Goal: Task Accomplishment & Management: Complete application form

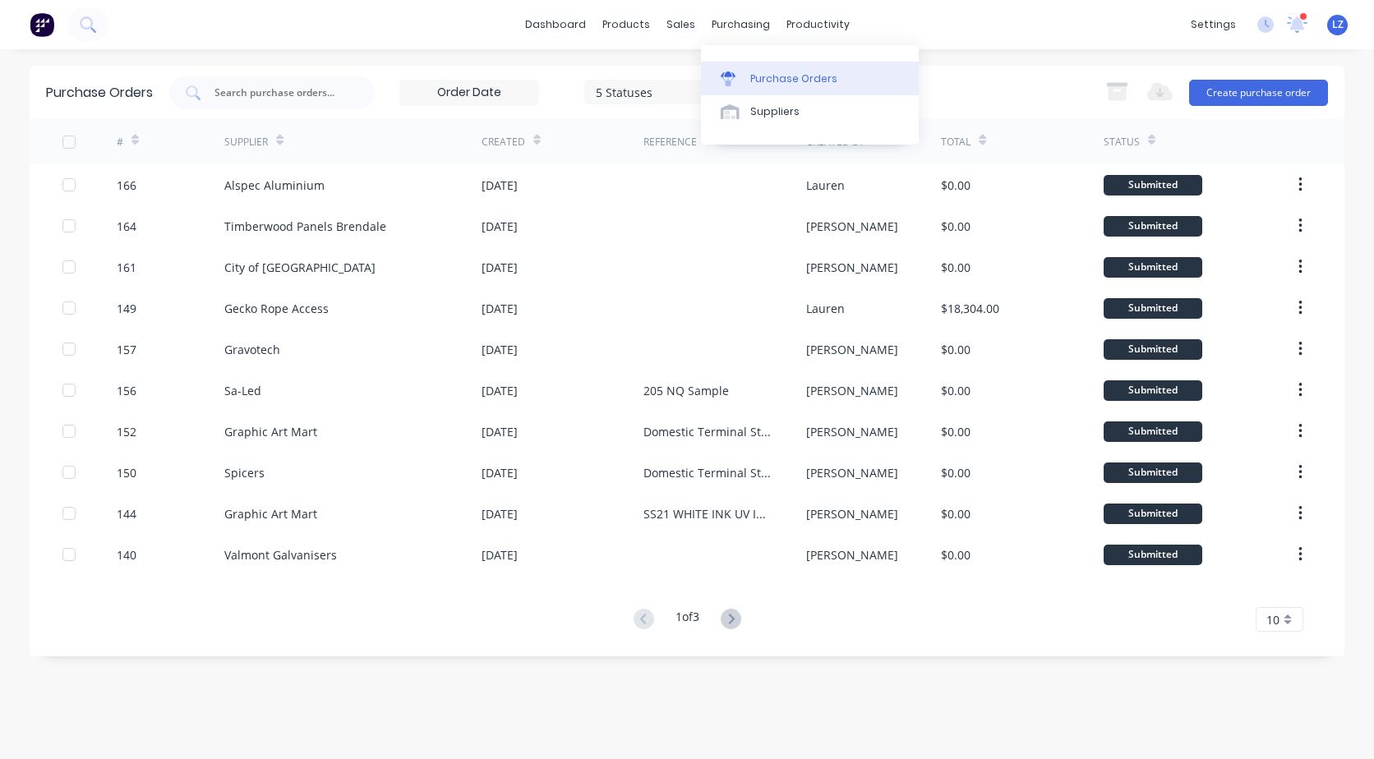
click at [760, 82] on div "Purchase Orders" at bounding box center [793, 78] width 87 height 15
click at [777, 82] on div "Purchase Orders" at bounding box center [793, 78] width 87 height 15
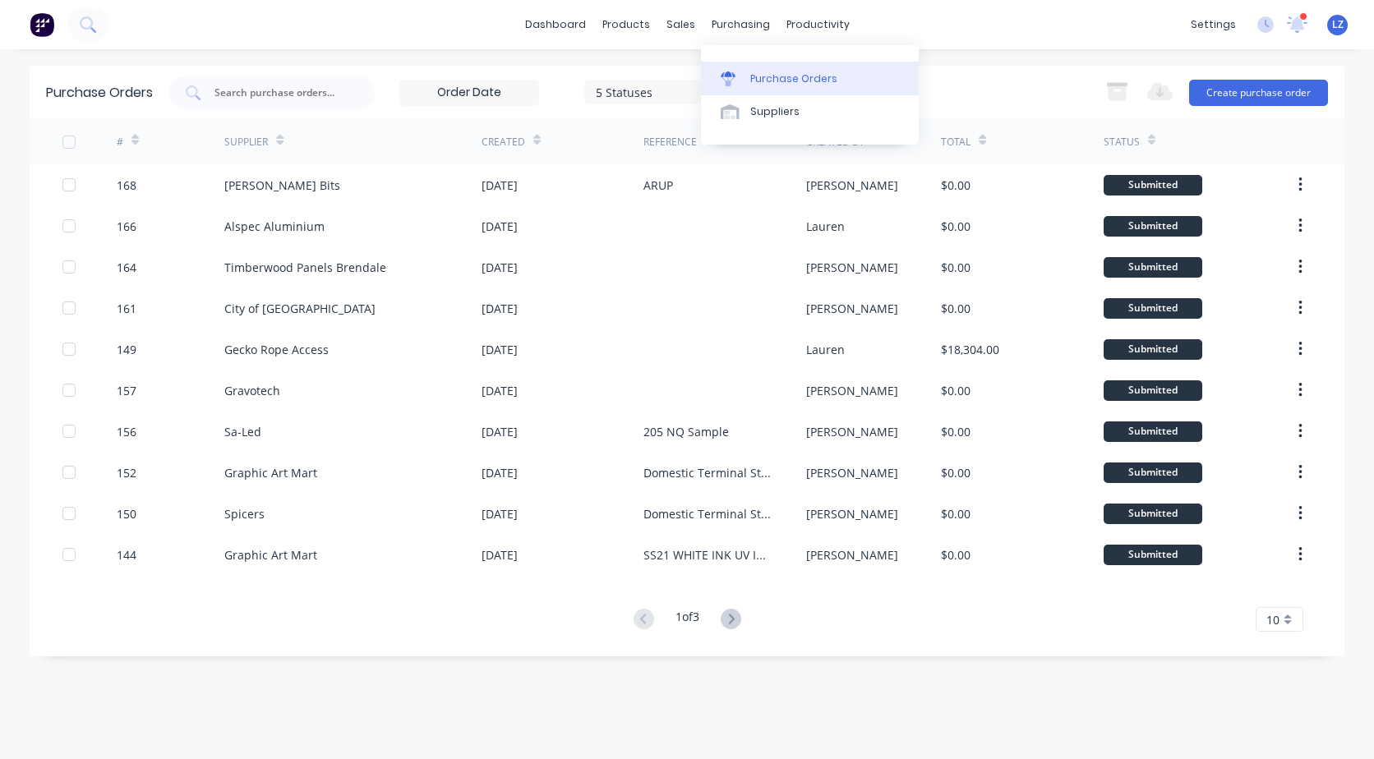
click at [772, 74] on div "Purchase Orders" at bounding box center [793, 78] width 87 height 15
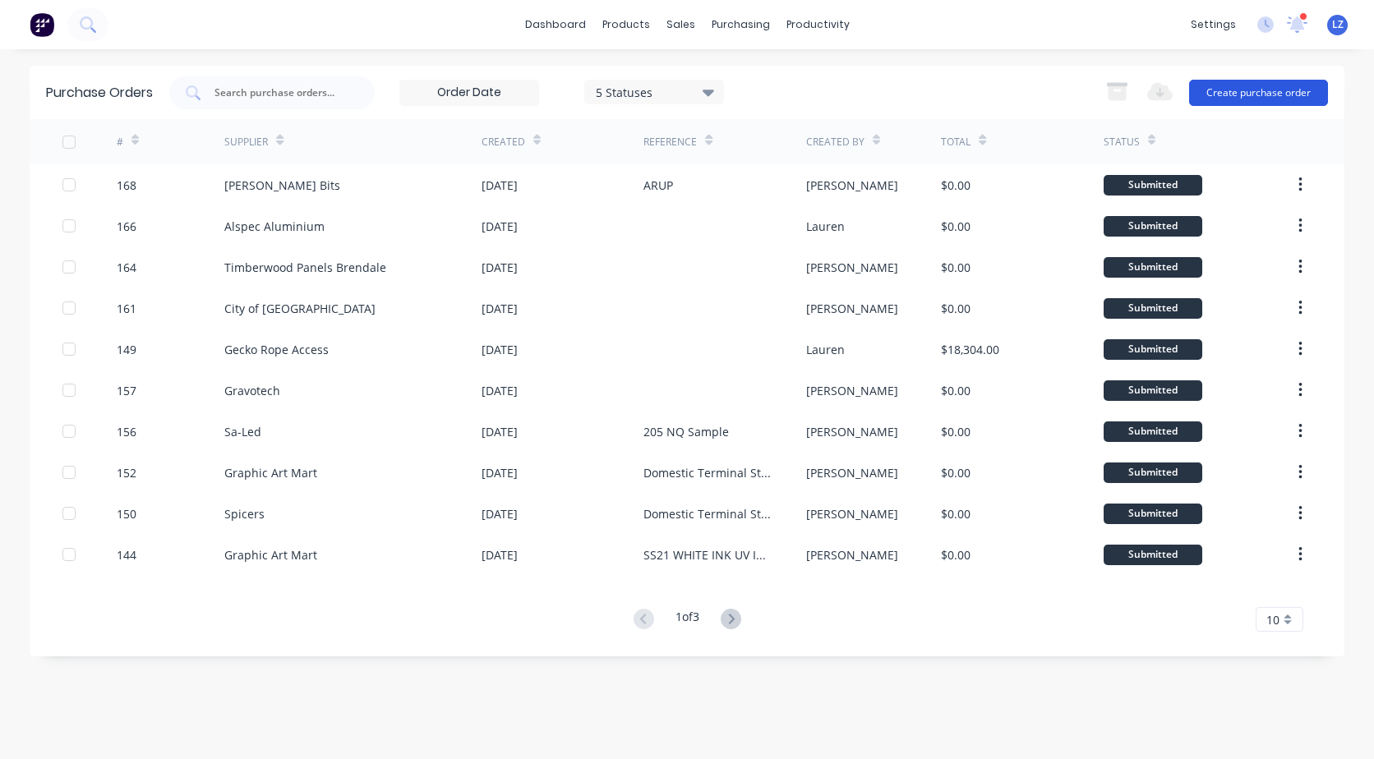
click at [1275, 87] on button "Create purchase order" at bounding box center [1258, 93] width 139 height 26
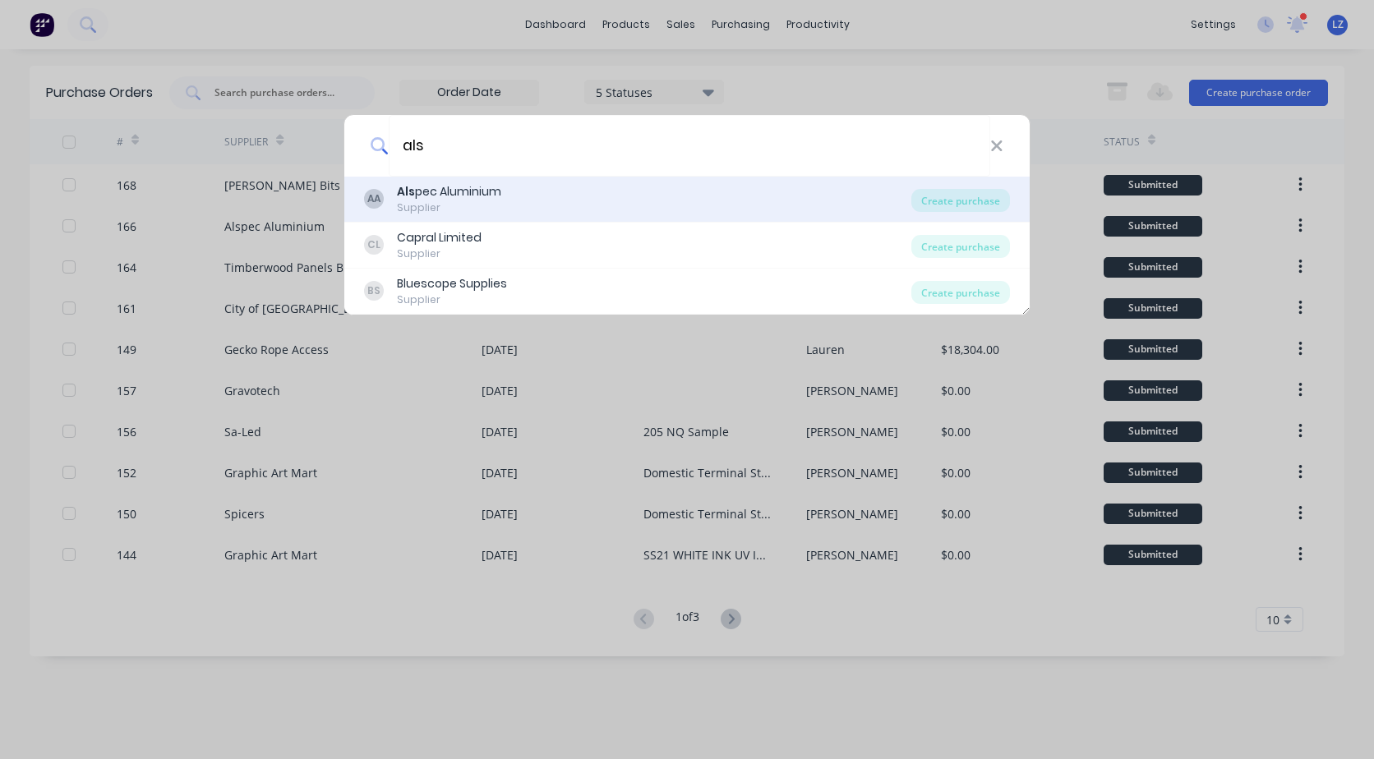
type input "als"
click at [491, 188] on div "Als pec Aluminium" at bounding box center [449, 191] width 104 height 17
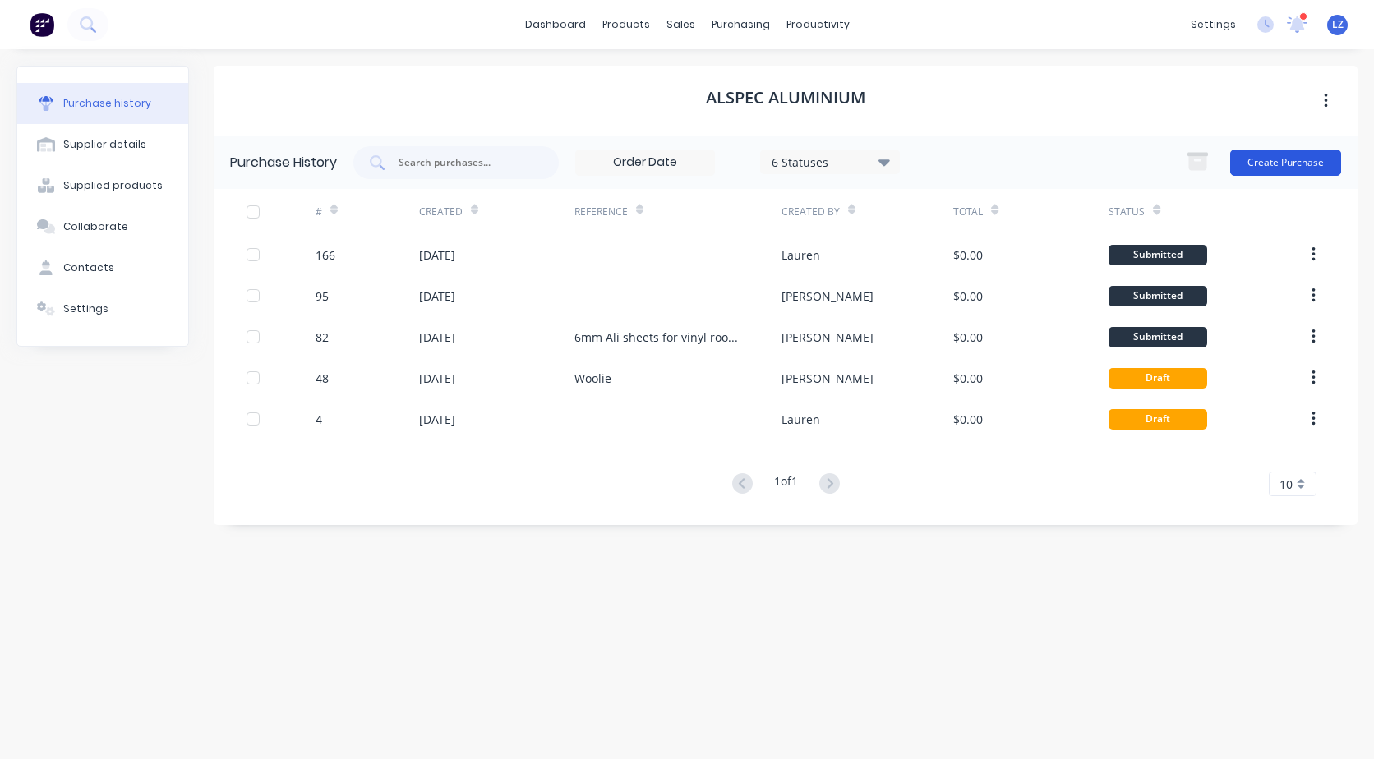
click at [1271, 159] on button "Create Purchase" at bounding box center [1285, 163] width 111 height 26
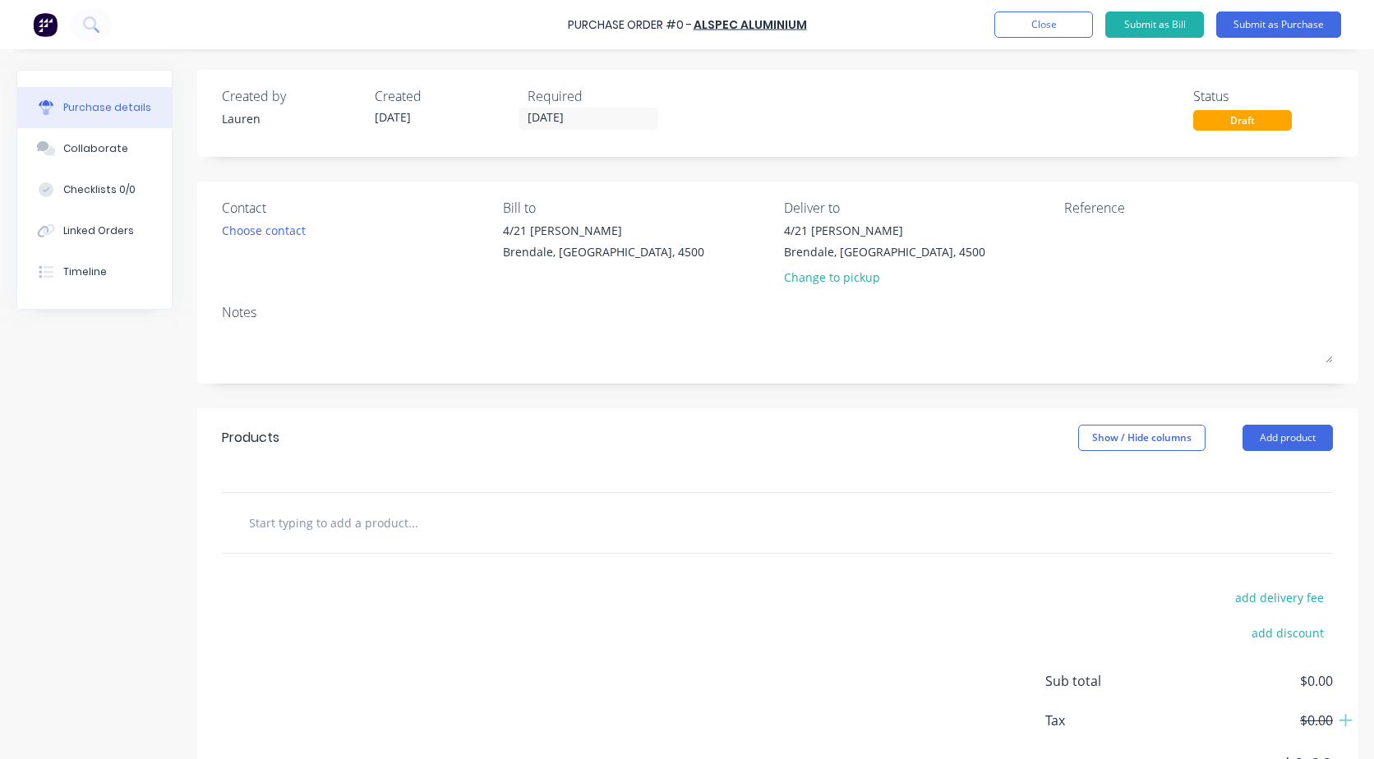
click at [270, 536] on input "text" at bounding box center [412, 522] width 329 height 33
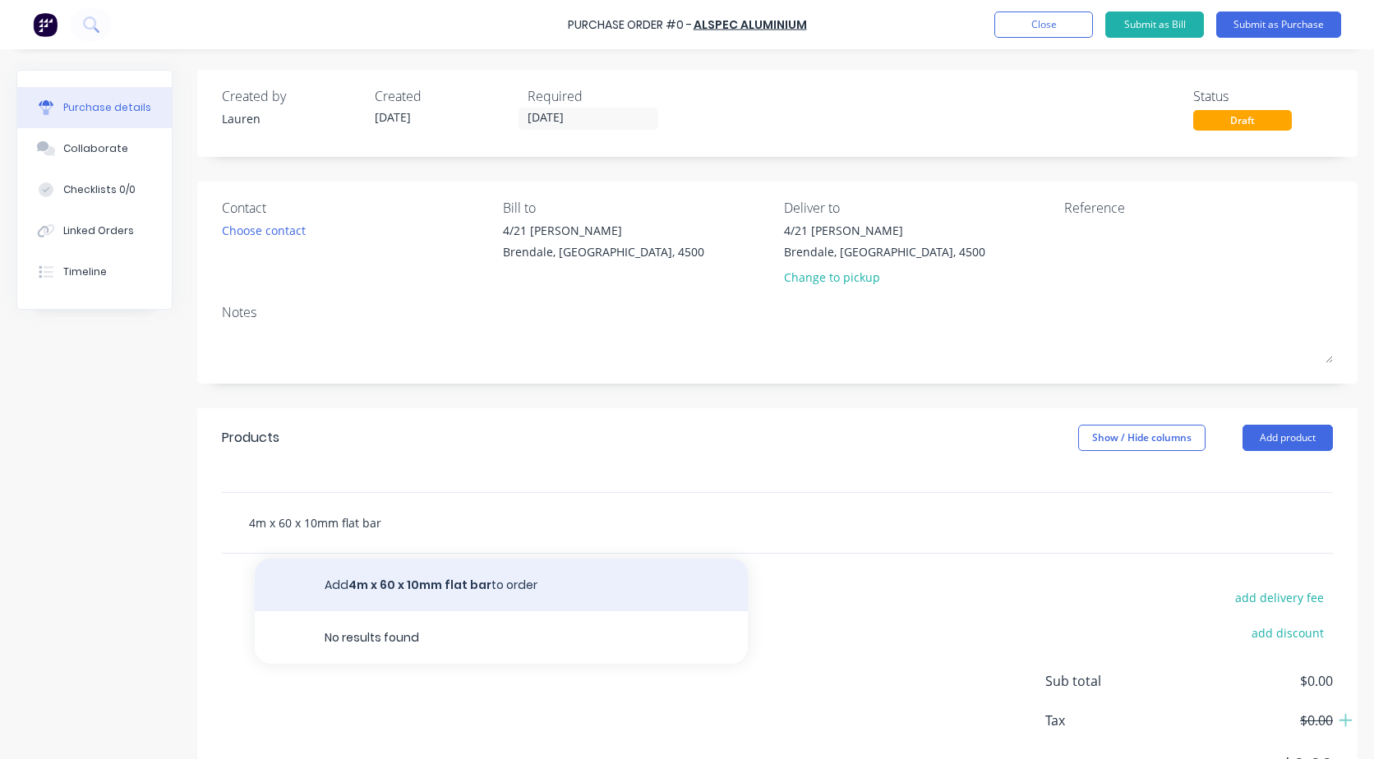
type input "4m x 60 x 10mm flat bar"
click at [416, 582] on button "Add 4m x 60 x 10mm flat bar to order" at bounding box center [501, 585] width 493 height 53
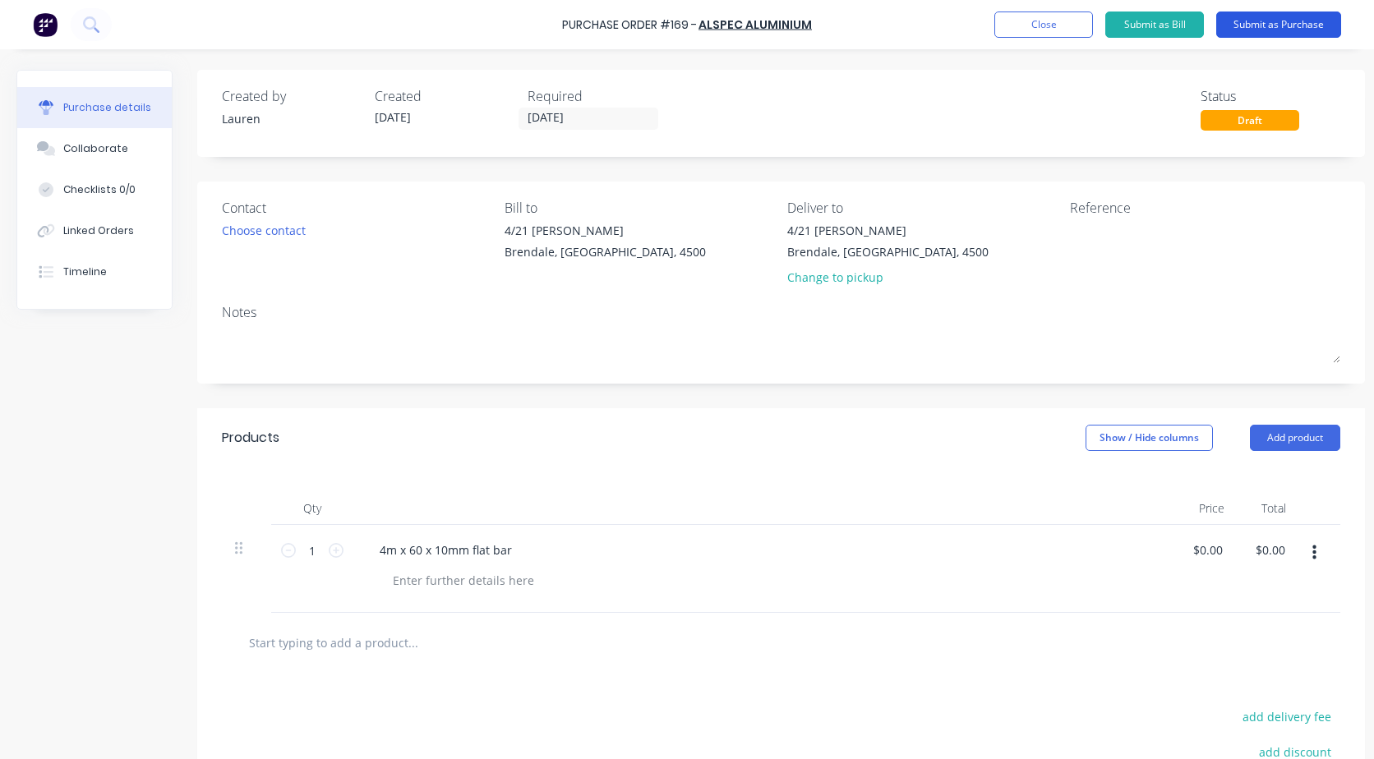
click at [1263, 23] on button "Submit as Purchase" at bounding box center [1278, 25] width 125 height 26
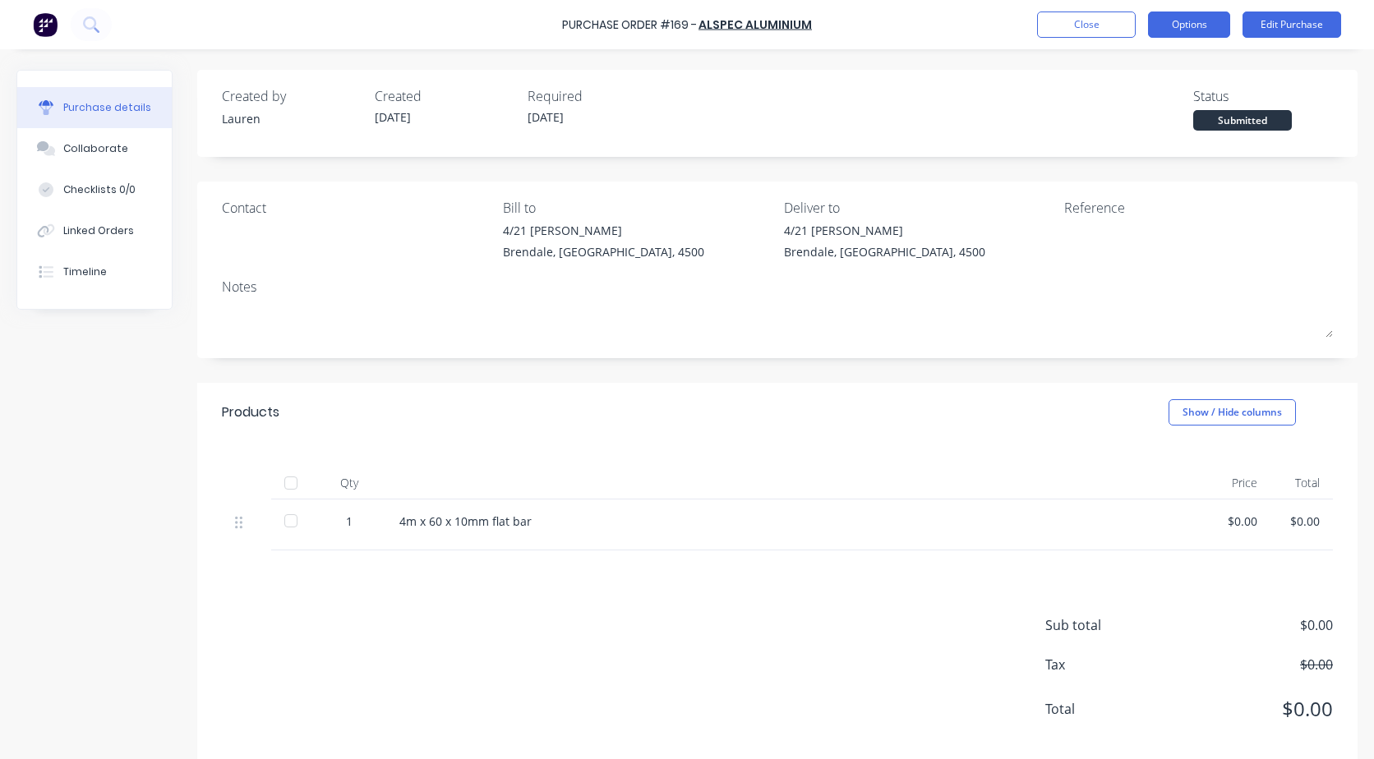
click at [1182, 30] on button "Options" at bounding box center [1189, 25] width 82 height 26
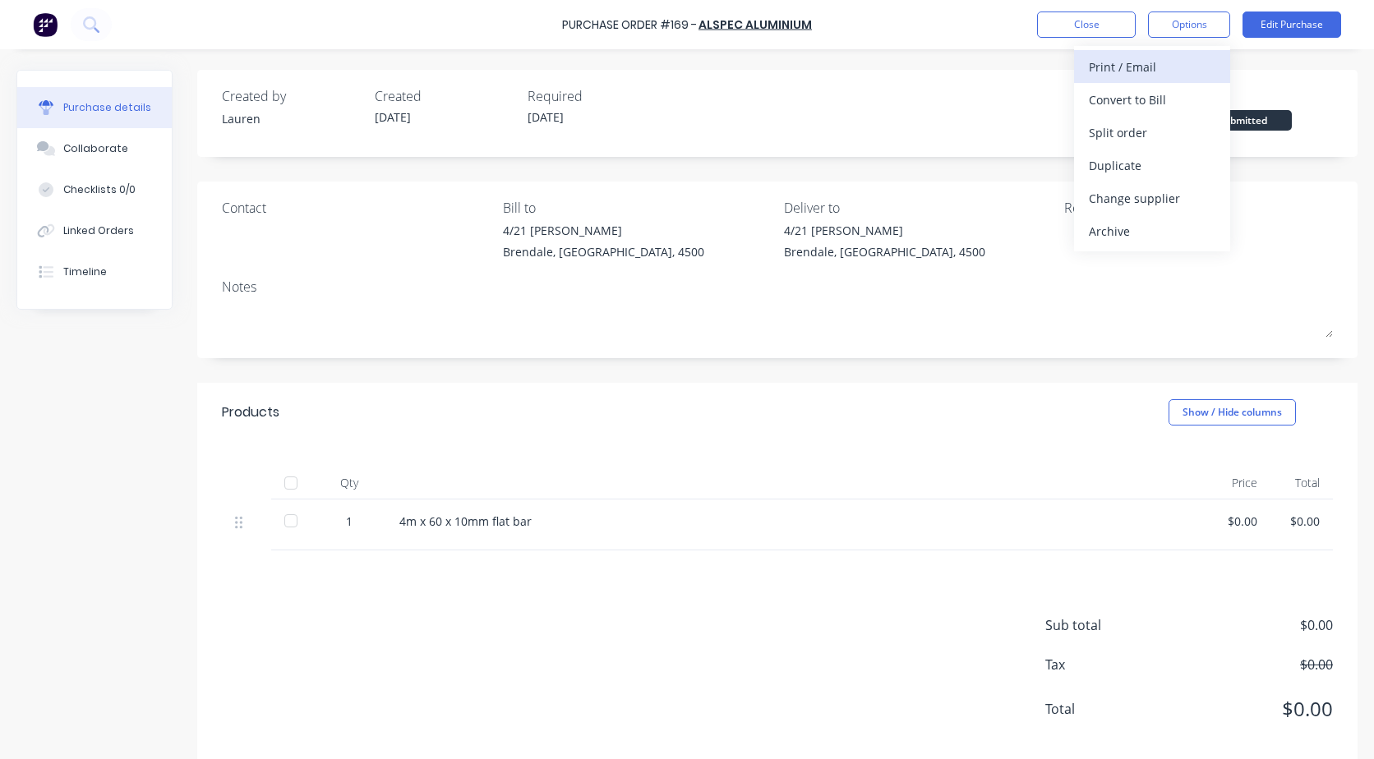
click at [1160, 65] on div "Print / Email" at bounding box center [1152, 67] width 127 height 24
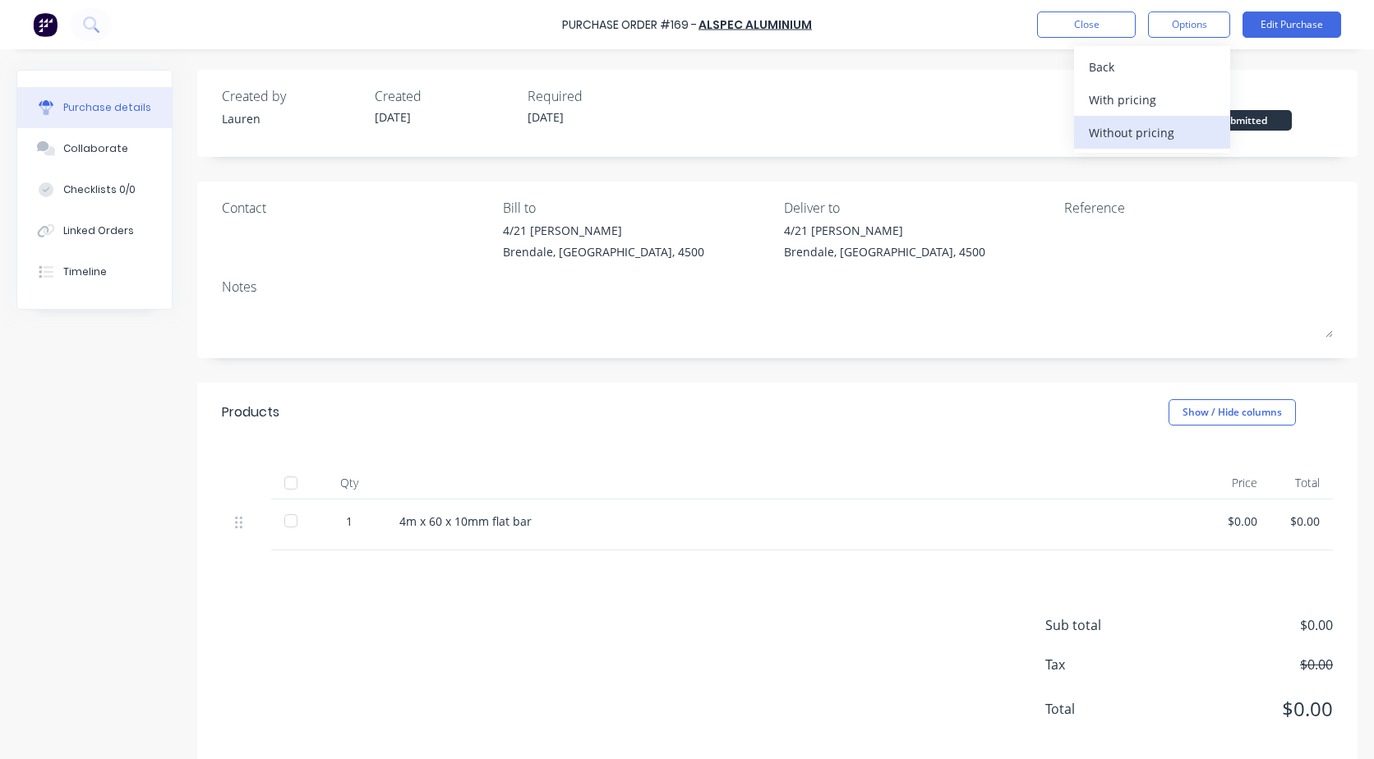
click at [1108, 125] on div "Without pricing" at bounding box center [1152, 133] width 127 height 24
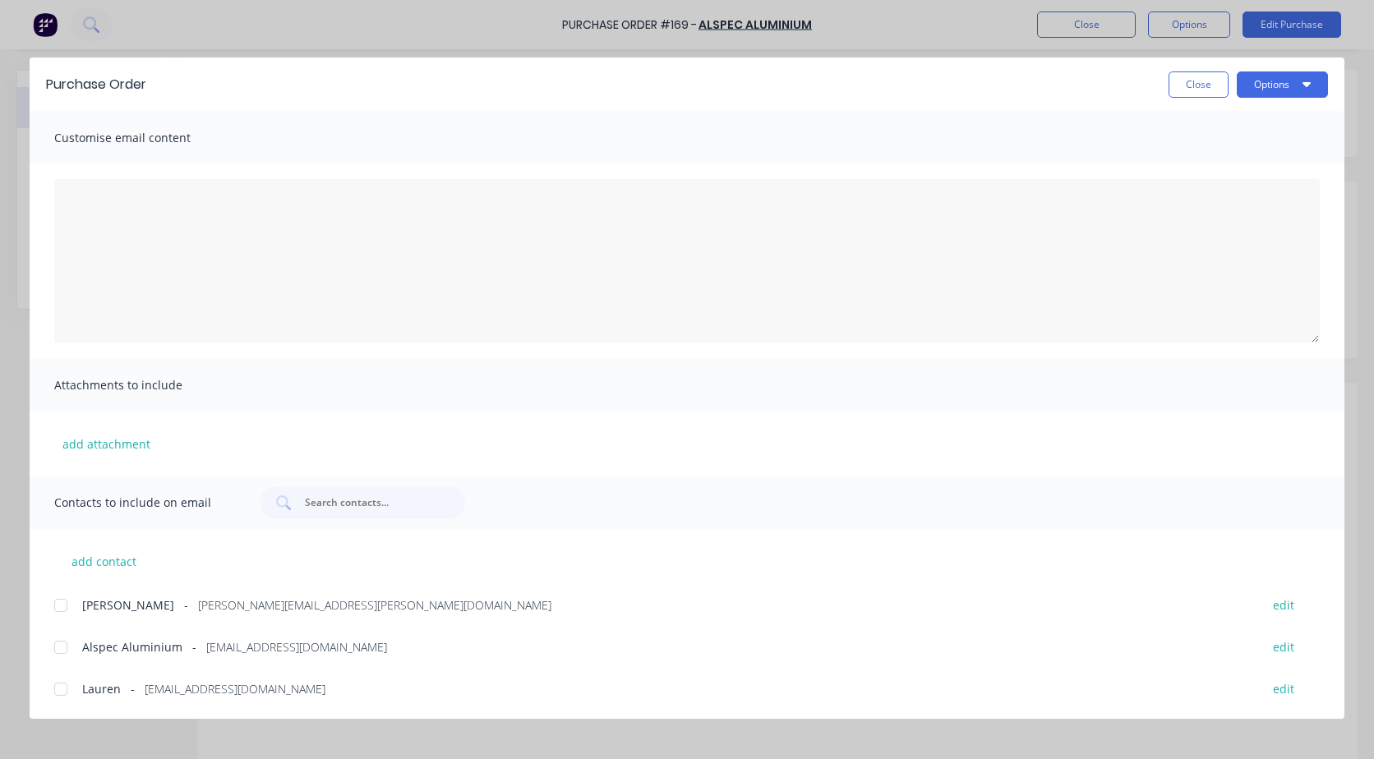
click at [53, 650] on div at bounding box center [60, 647] width 33 height 33
click at [1285, 85] on button "Options" at bounding box center [1282, 84] width 91 height 26
click at [1218, 182] on div "Email" at bounding box center [1250, 192] width 127 height 24
click at [1179, 85] on button "Close" at bounding box center [1199, 84] width 60 height 26
